Goal: Task Accomplishment & Management: Use online tool/utility

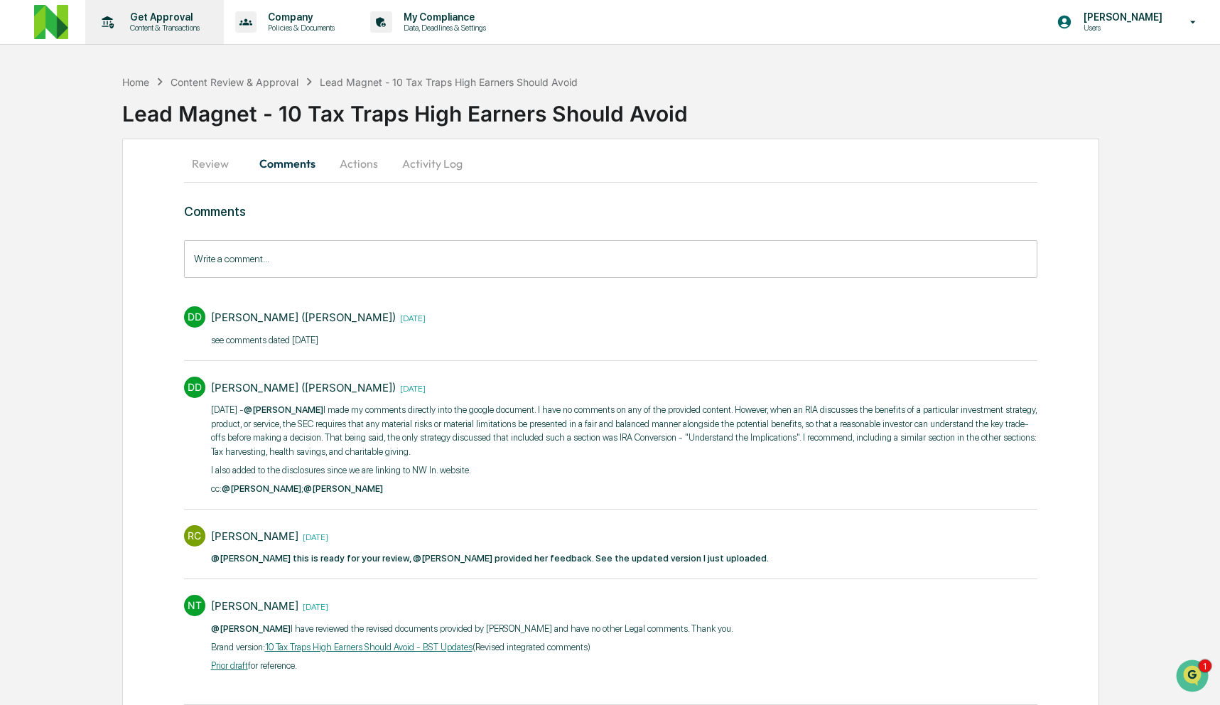
click at [153, 26] on p "Content & Transactions" at bounding box center [163, 28] width 88 height 10
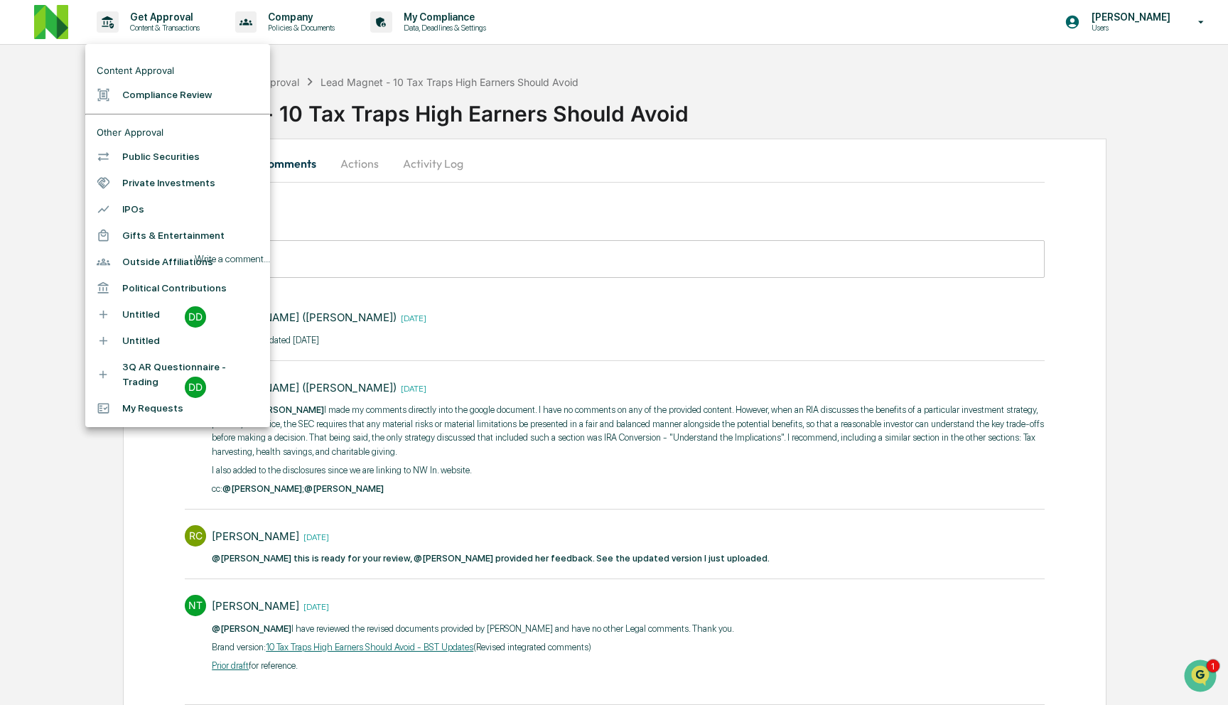
click at [148, 98] on li "Compliance Review" at bounding box center [177, 95] width 185 height 26
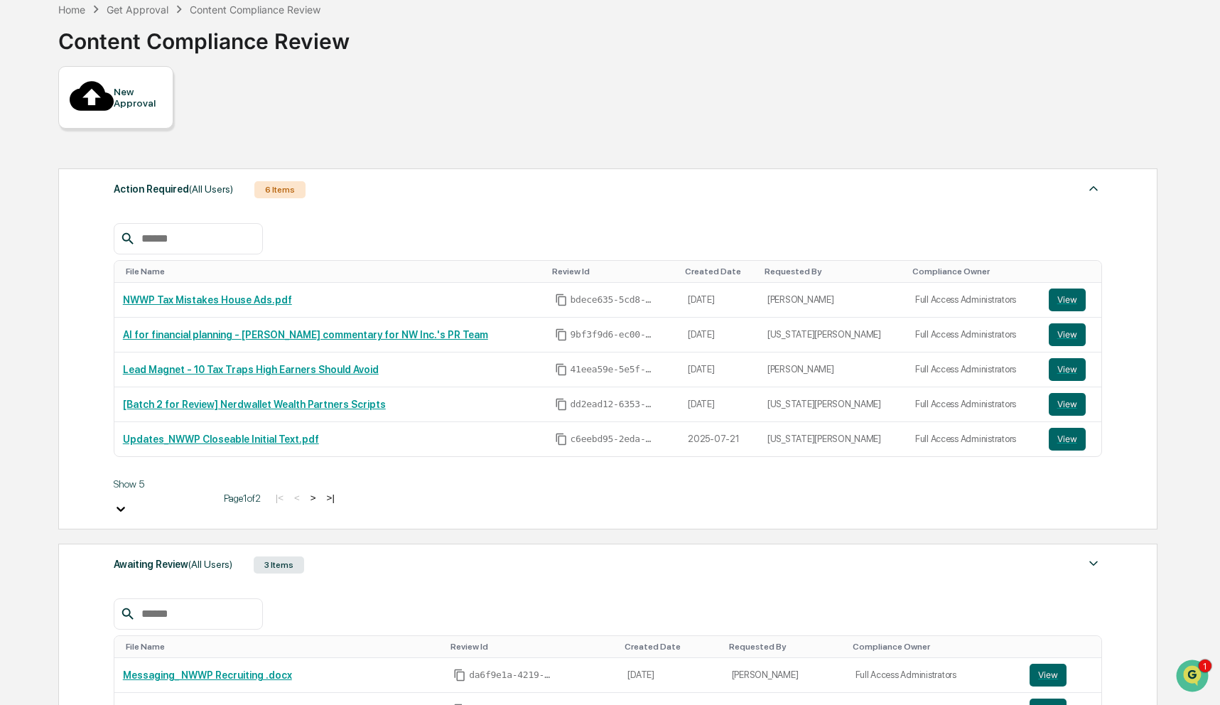
scroll to position [155, 0]
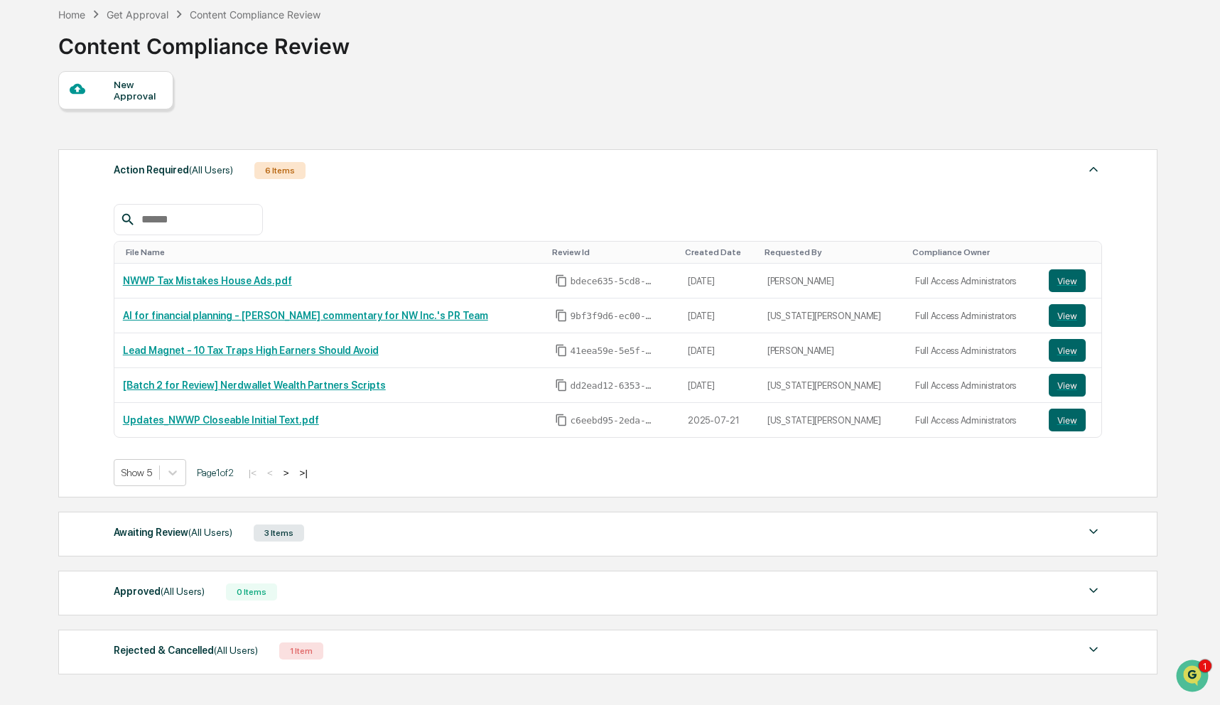
click at [348, 549] on div "Awaiting Review (All Users) 3 Items File Name Review Id Created Date Requested …" at bounding box center [608, 534] width 1100 height 45
click at [352, 539] on div "Awaiting Review (All Users) 3 Items" at bounding box center [608, 533] width 989 height 20
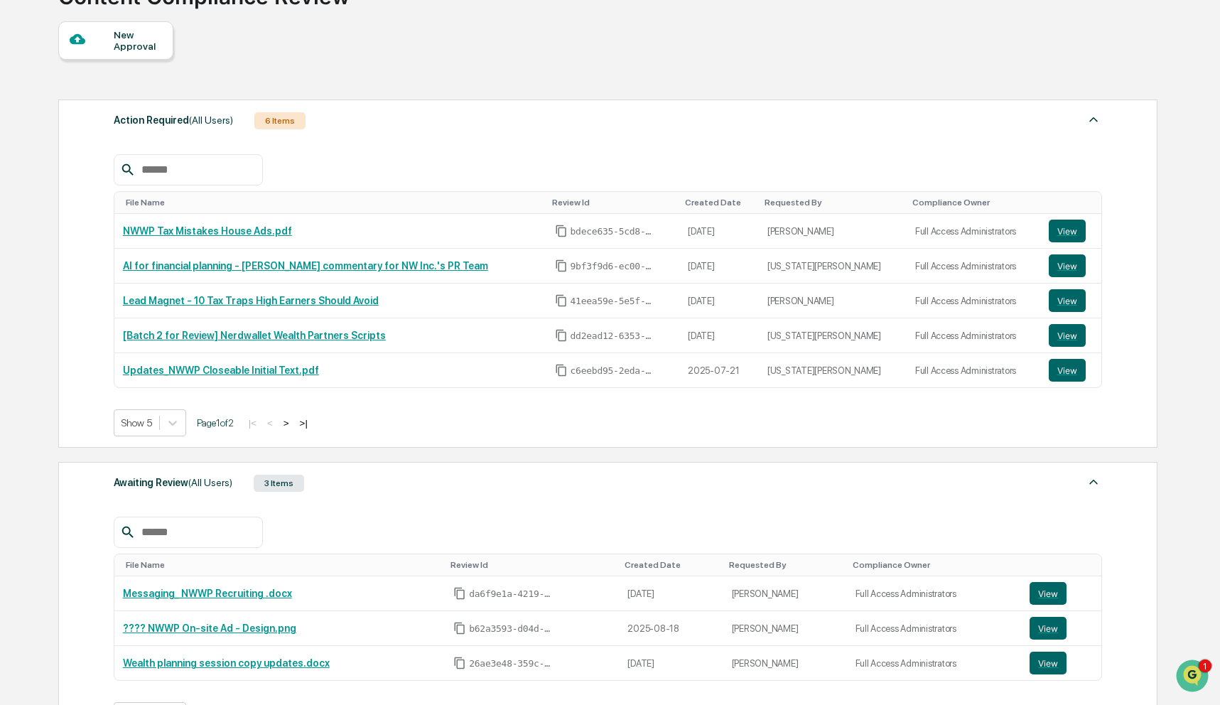
scroll to position [203, 0]
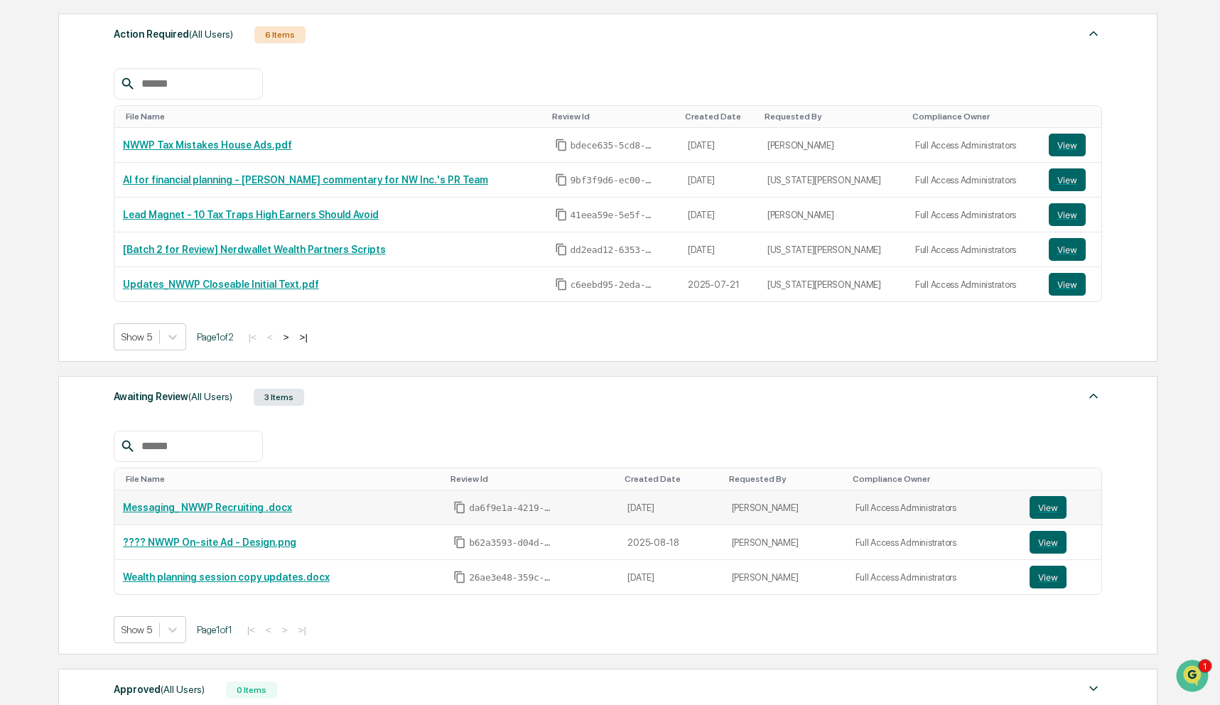
click at [258, 511] on link "Messaging_ NWWP Recruiting .docx" at bounding box center [207, 507] width 169 height 11
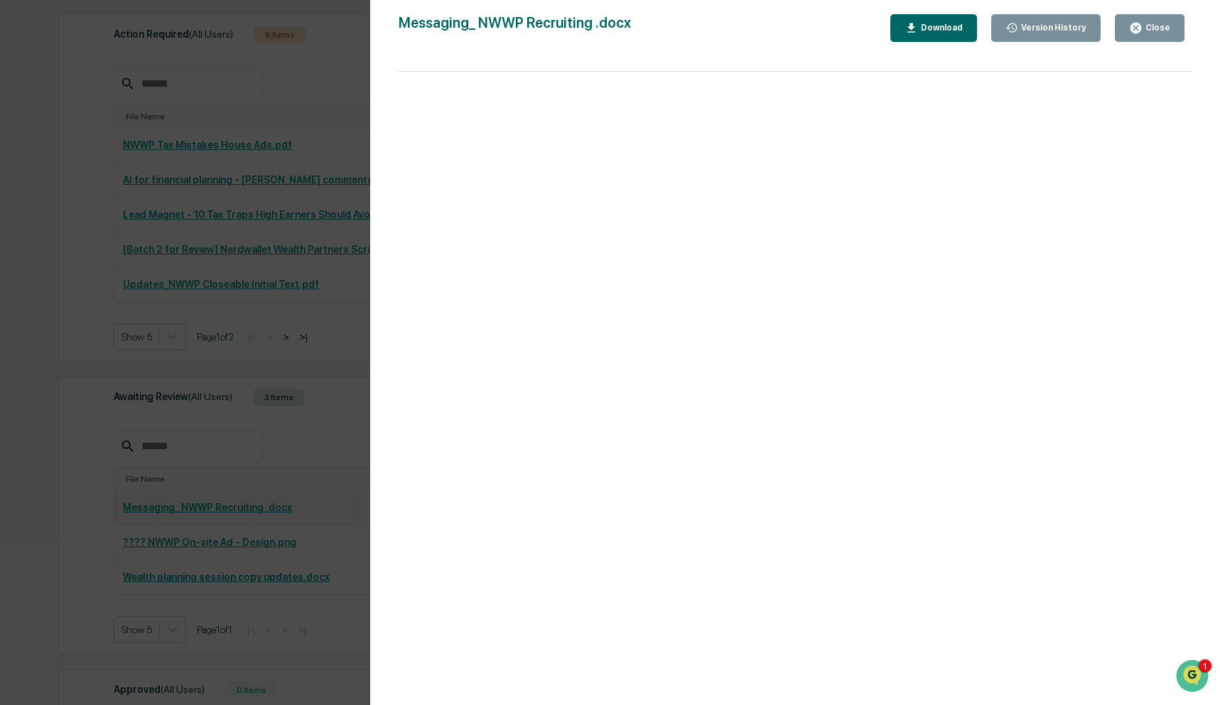
click at [258, 511] on div "Version History 08/19/2025, 06:23 PM Rachel Carlisle Messaging_ NWWP Recruiting…" at bounding box center [610, 352] width 1220 height 705
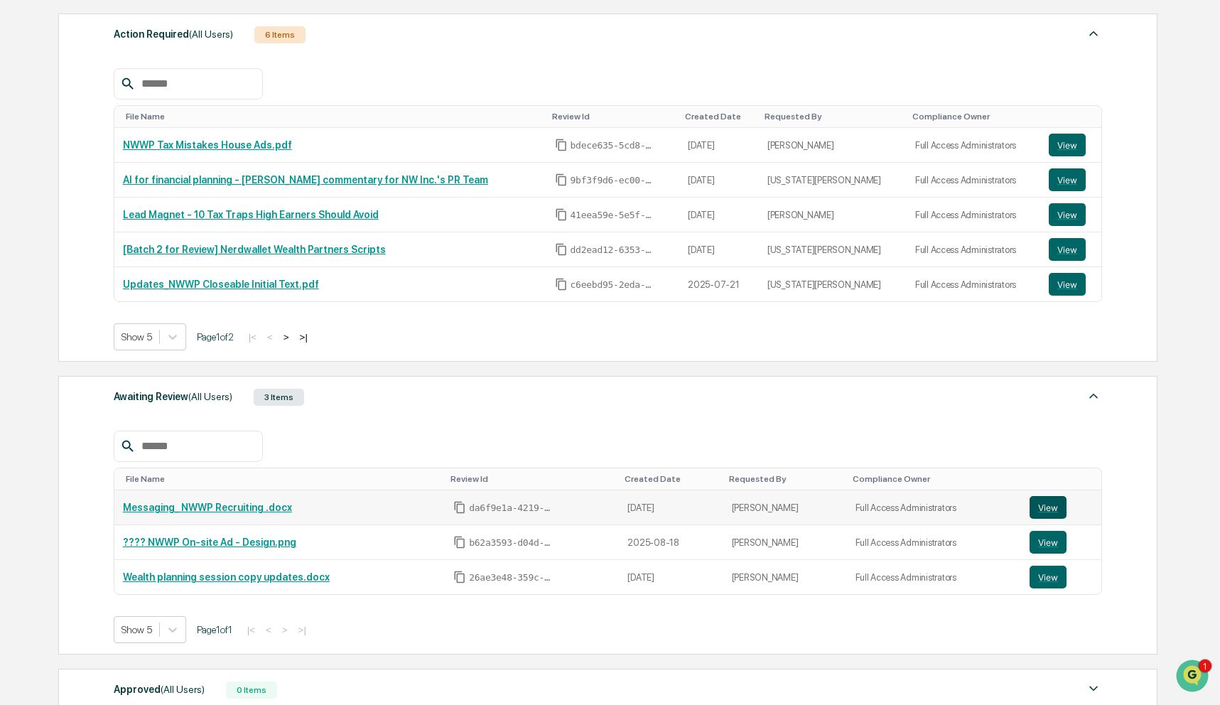
click at [1034, 508] on button "View" at bounding box center [1048, 507] width 37 height 23
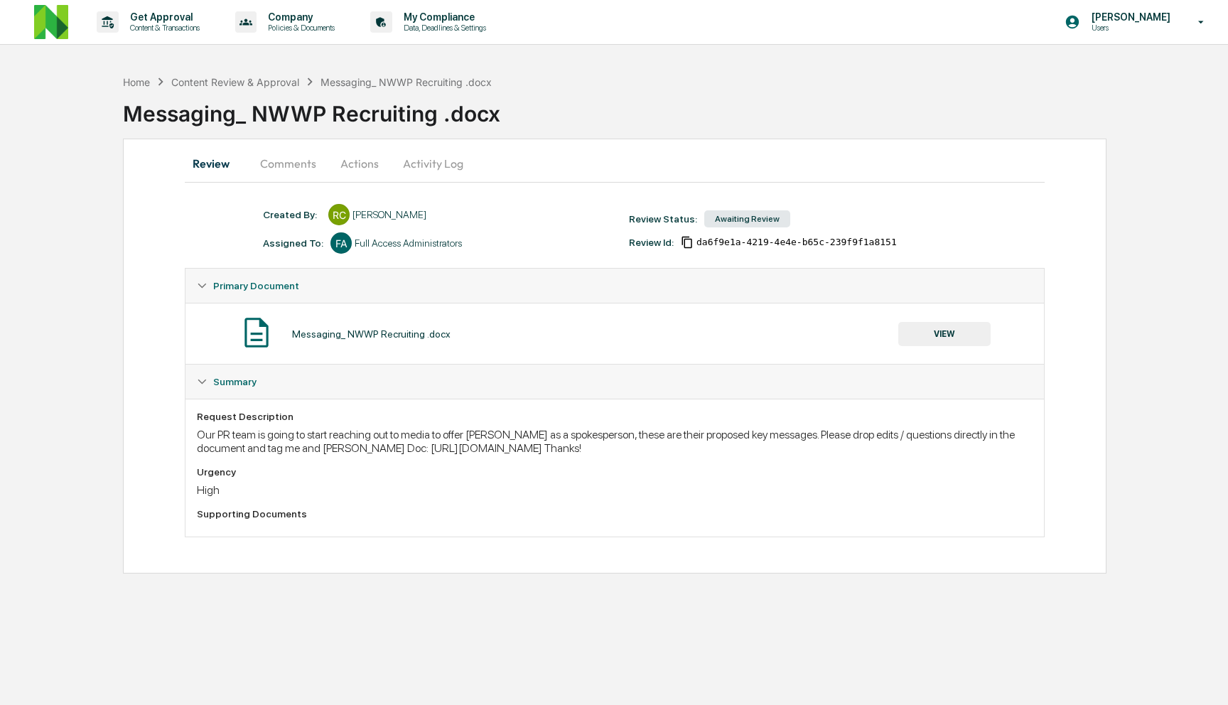
click at [295, 163] on button "Comments" at bounding box center [288, 163] width 79 height 34
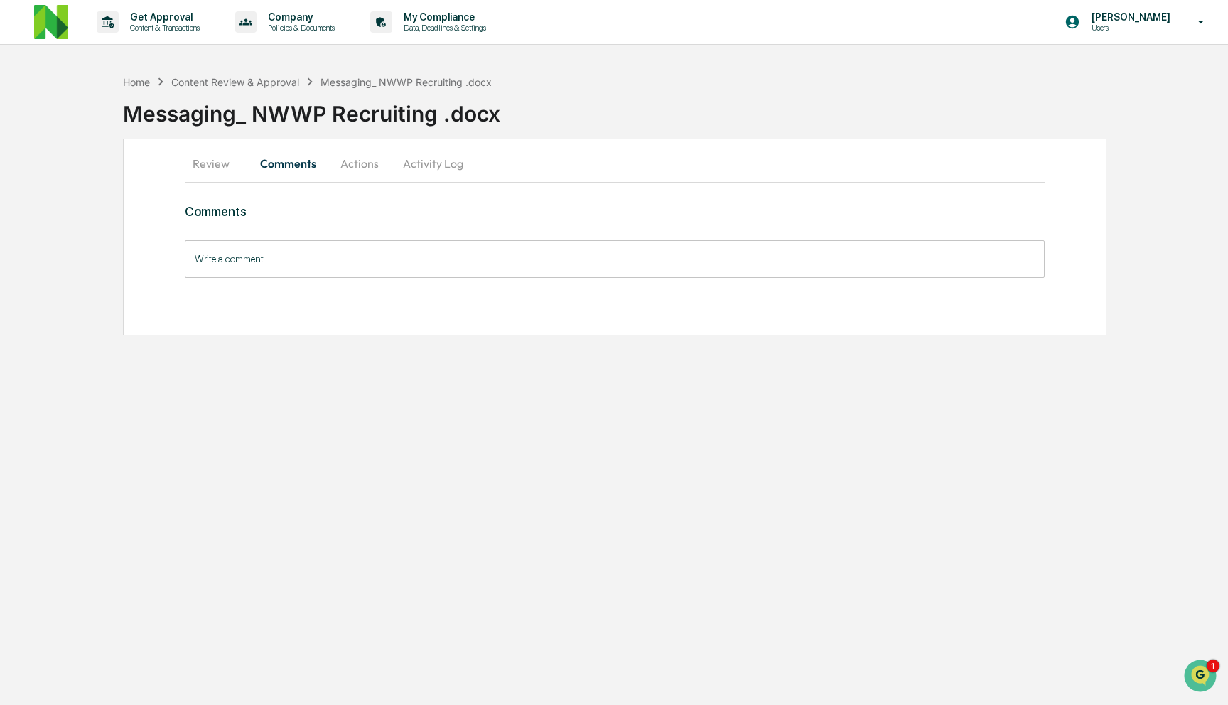
click at [214, 163] on button "Review" at bounding box center [217, 163] width 64 height 34
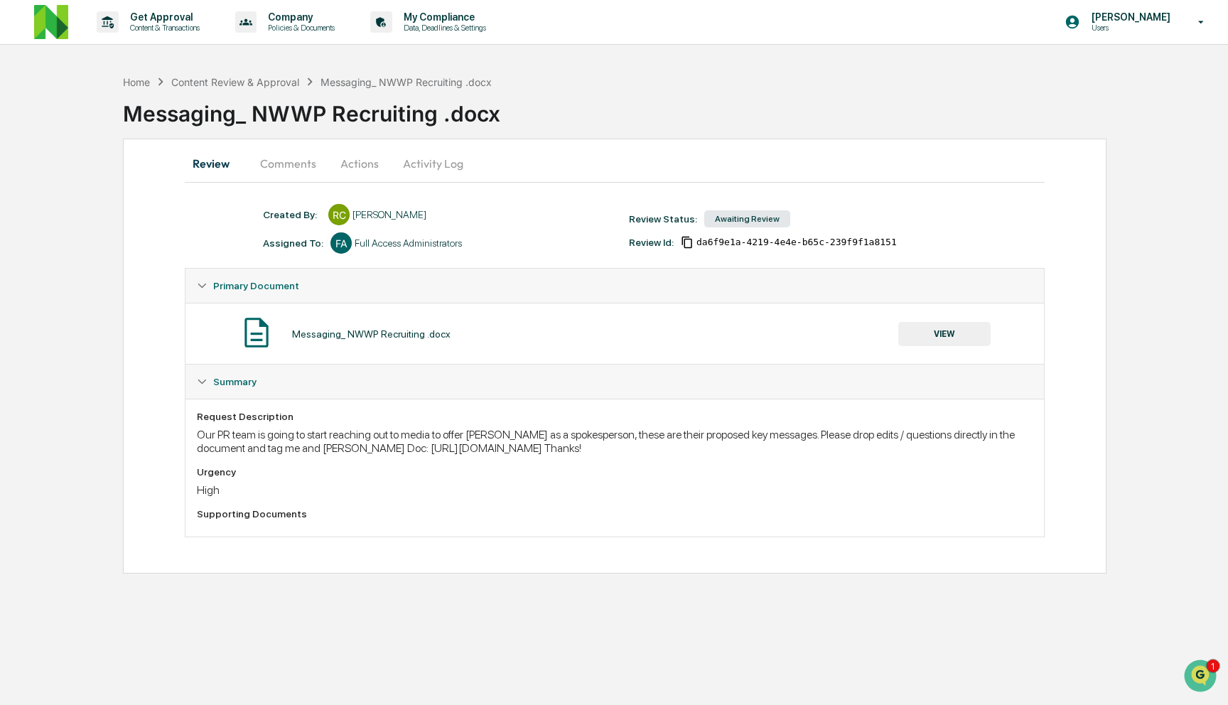
drag, startPoint x: 487, startPoint y: 450, endPoint x: 999, endPoint y: 448, distance: 511.7
click at [999, 448] on div "Our PR team is going to start reaching out to media to offer [PERSON_NAME] as a…" at bounding box center [615, 441] width 836 height 27
copy div "[URL][DOMAIN_NAME]"
